Goal: Check status: Check status

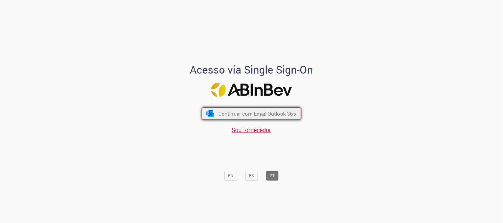
click at [269, 117] on button "Continuar com Email Outlook 365" at bounding box center [251, 114] width 99 height 12
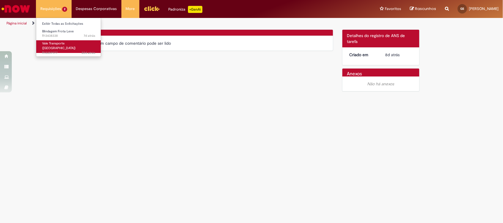
click at [61, 40] on link "Vale Transporte ([GEOGRAPHIC_DATA]) 22d atrás 22 dias atrás R13359977" at bounding box center [68, 46] width 65 height 13
